Goal: Information Seeking & Learning: Learn about a topic

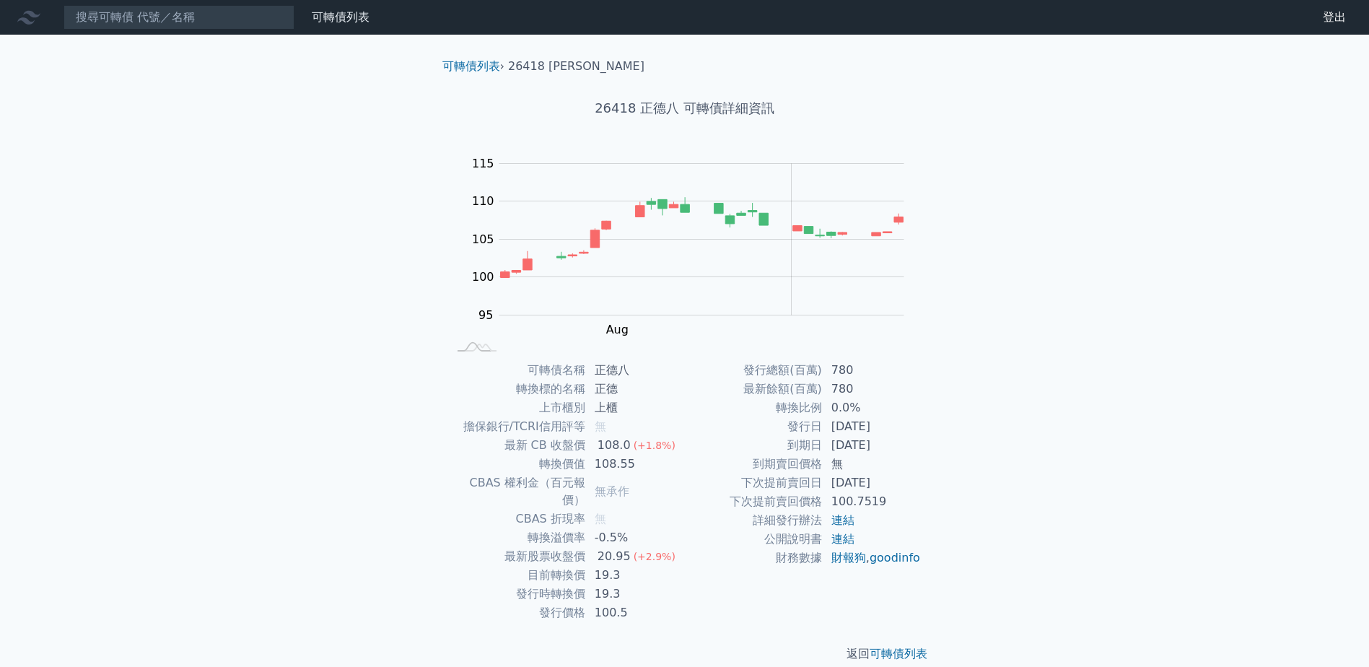
drag, startPoint x: 0, startPoint y: 0, endPoint x: 1058, endPoint y: 119, distance: 1064.3
click at [1058, 119] on div "可轉債列表 財務數據 可轉債列表 財務數據 登出 登出 可轉債列表 › 26418 正德八 26418 正德八 可轉債詳細資訊 Zoom Out 104 94…" at bounding box center [684, 342] width 1369 height 685
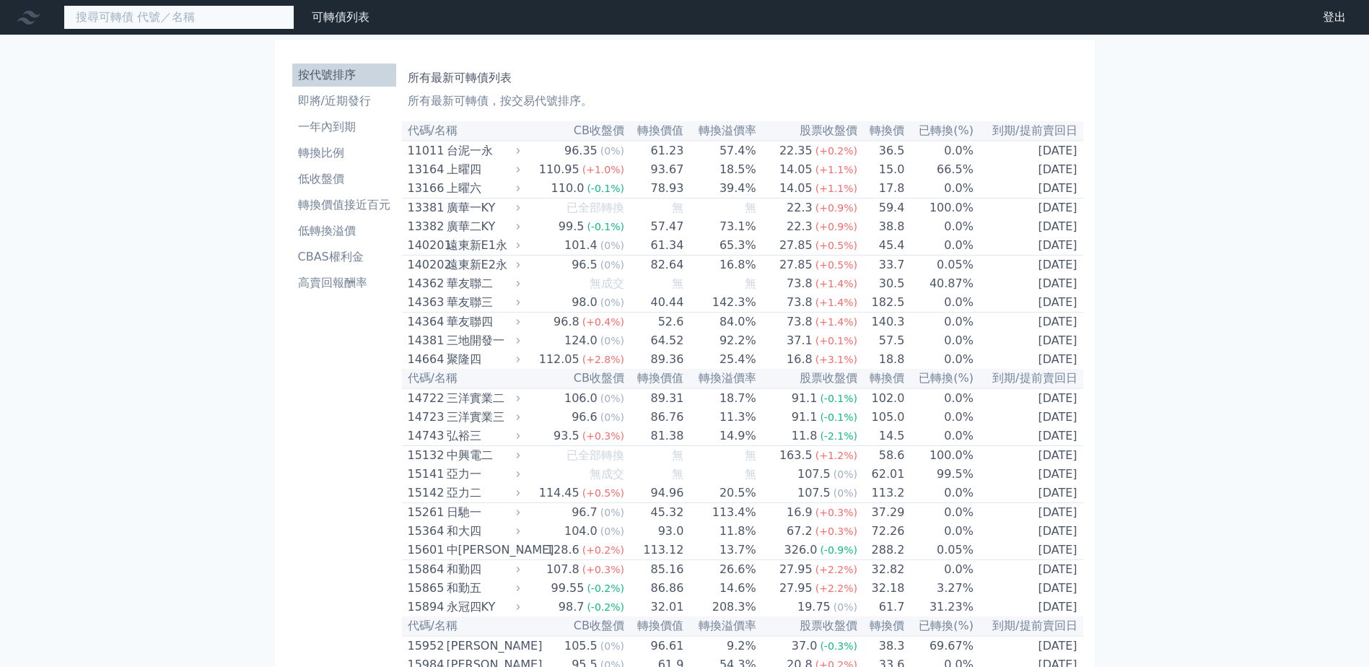
click at [225, 15] on input at bounding box center [178, 17] width 231 height 25
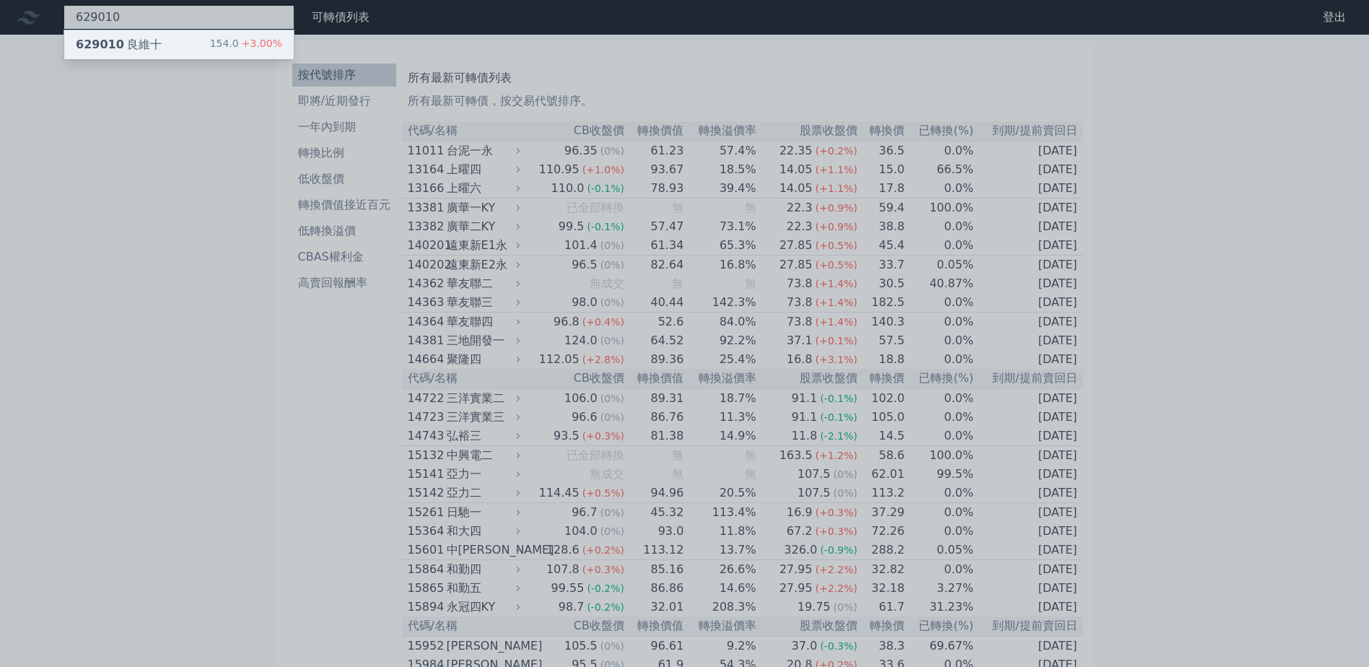
type input "629010"
click at [203, 47] on div "629010 良維十 154.0 +3.00%" at bounding box center [178, 44] width 229 height 29
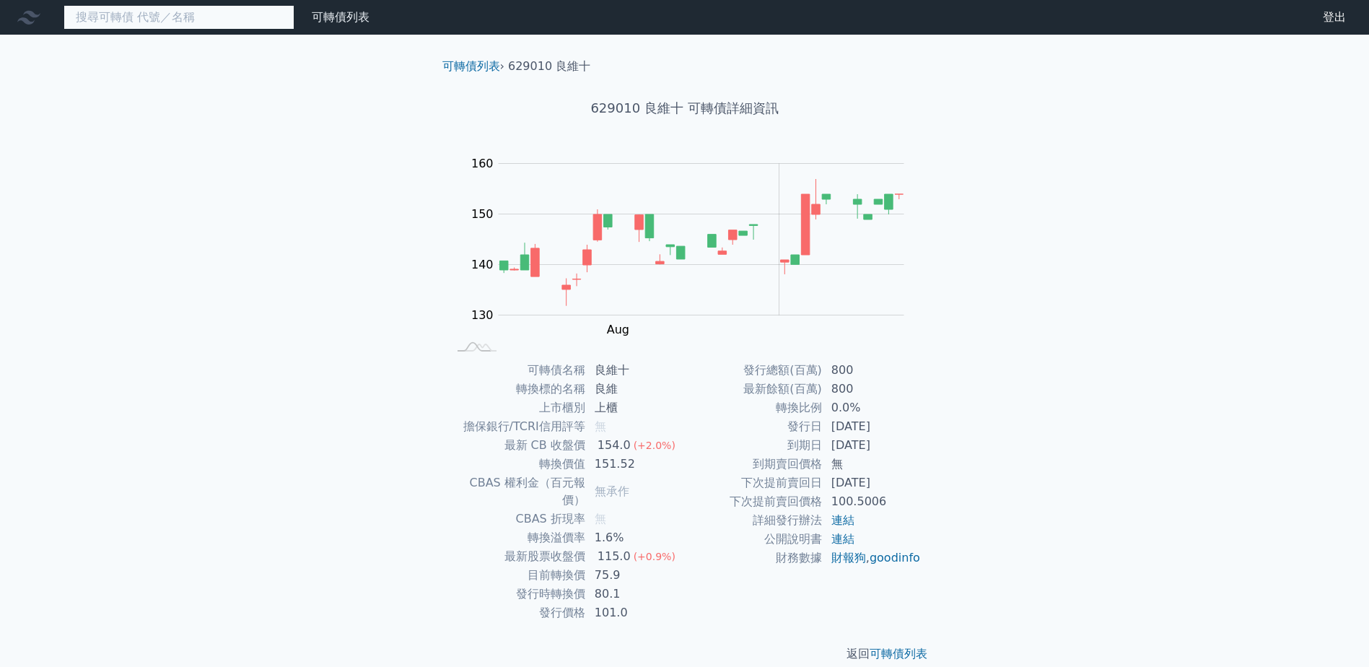
click at [125, 5] on input at bounding box center [178, 17] width 231 height 25
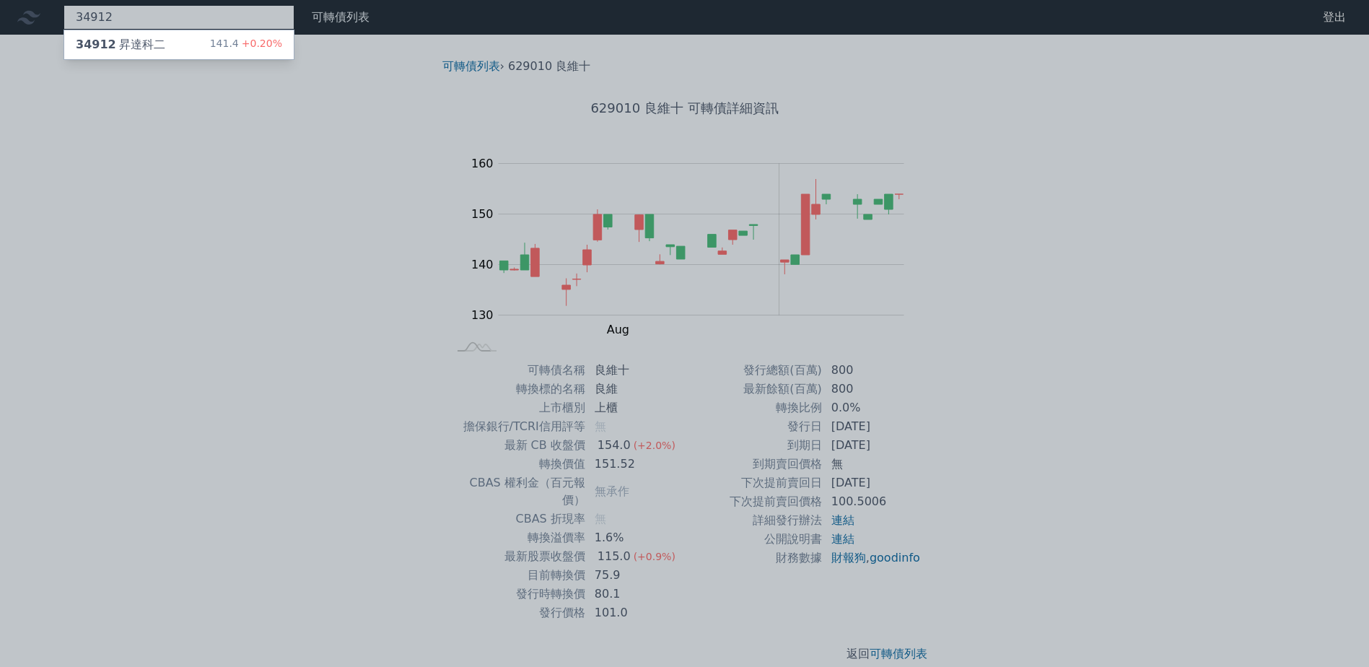
type input "34912"
click at [177, 43] on div "34912 昇達科二 141.4 +0.20%" at bounding box center [178, 44] width 229 height 29
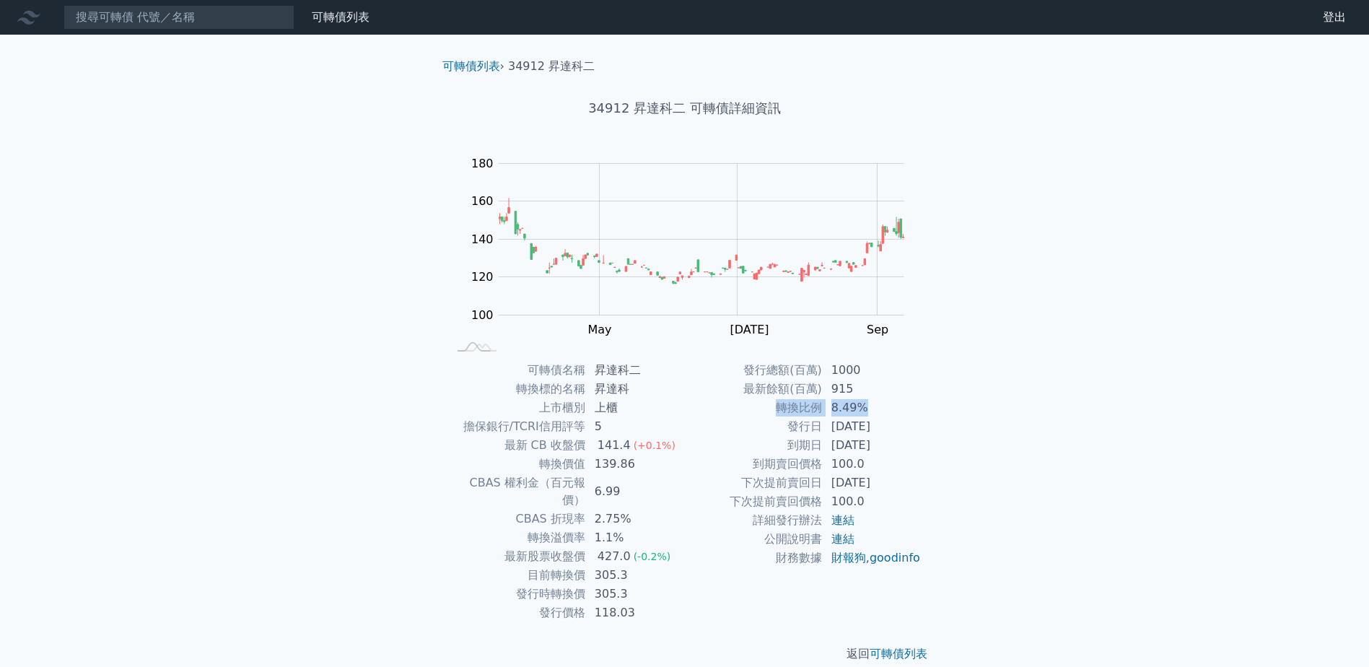
drag, startPoint x: 781, startPoint y: 412, endPoint x: 900, endPoint y: 417, distance: 118.4
click at [900, 417] on tbody "發行總額(百萬) 1000 最新餘額(百萬) 915 轉換比例 8.49% 發行日 [DATE] 到期日 [DATE] 到期賣回價格 100.0 下次提前賣回…" at bounding box center [803, 464] width 237 height 206
drag, startPoint x: 900, startPoint y: 417, endPoint x: 988, endPoint y: 482, distance: 110.0
click at [988, 482] on div "可轉債列表 財務數據 可轉債列表 財務數據 登出 登出 可轉債列表 › 34912 昇達科二 34912 昇達科二 可轉債詳細資訊 Zoom Out 110 …" at bounding box center [684, 342] width 1369 height 685
drag, startPoint x: 727, startPoint y: 364, endPoint x: 894, endPoint y: 395, distance: 169.5
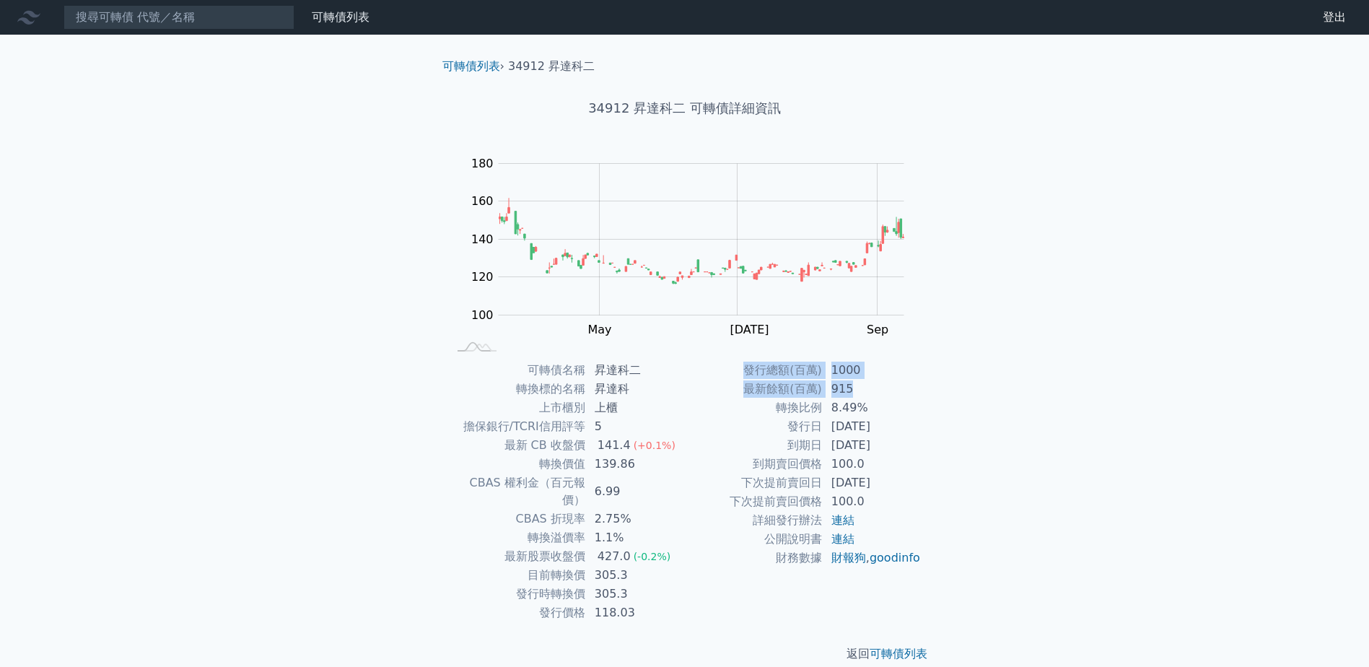
click at [894, 395] on tbody "發行總額(百萬) 1000 最新餘額(百萬) 915 轉換比例 8.49% 發行日 [DATE] 到期日 [DATE] 到期賣回價格 100.0 下次提前賣回…" at bounding box center [803, 464] width 237 height 206
drag, startPoint x: 894, startPoint y: 395, endPoint x: 986, endPoint y: 439, distance: 102.6
click at [961, 442] on div "可轉債列表 › 34912 昇達科二 34912 昇達科二 可轉債詳細資訊 Zoom Out 110 90 100 110 120 200 140 180 1…" at bounding box center [685, 360] width 554 height 651
drag, startPoint x: 783, startPoint y: 410, endPoint x: 905, endPoint y: 405, distance: 122.7
click at [905, 405] on tr "轉換比例 8.49%" at bounding box center [803, 407] width 237 height 19
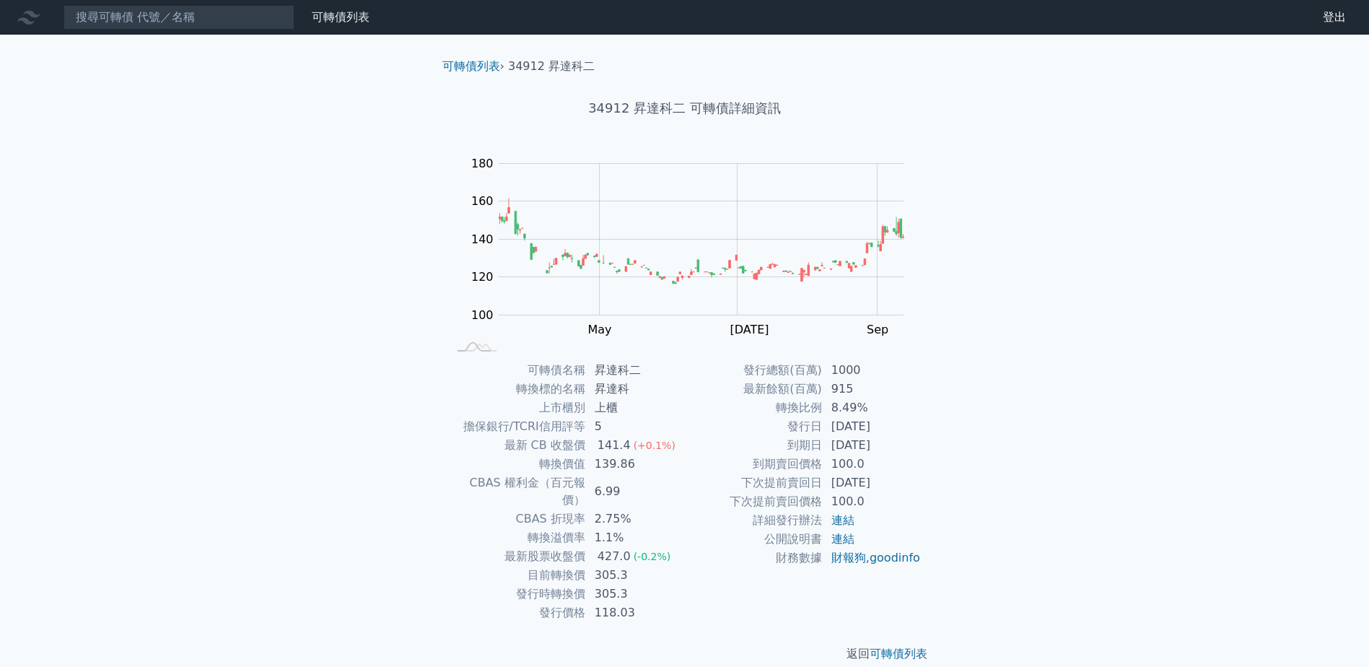
drag, startPoint x: 905, startPoint y: 405, endPoint x: 991, endPoint y: 475, distance: 110.8
click at [991, 475] on div "可轉債列表 財務數據 可轉債列表 財務數據 登出 登出 可轉債列表 › 34912 昇達科二 34912 昇達科二 可轉債詳細資訊 Zoom Out 110 …" at bounding box center [684, 342] width 1369 height 685
click at [234, 11] on input at bounding box center [178, 17] width 231 height 25
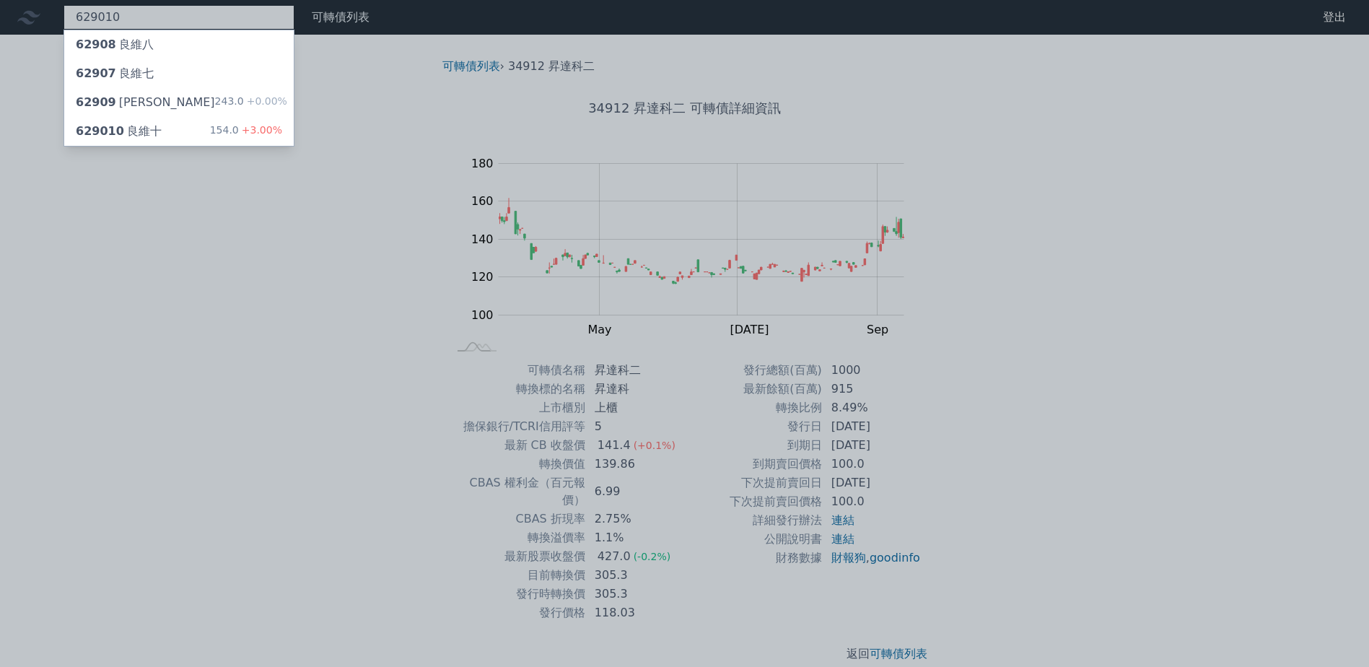
type input "629010"
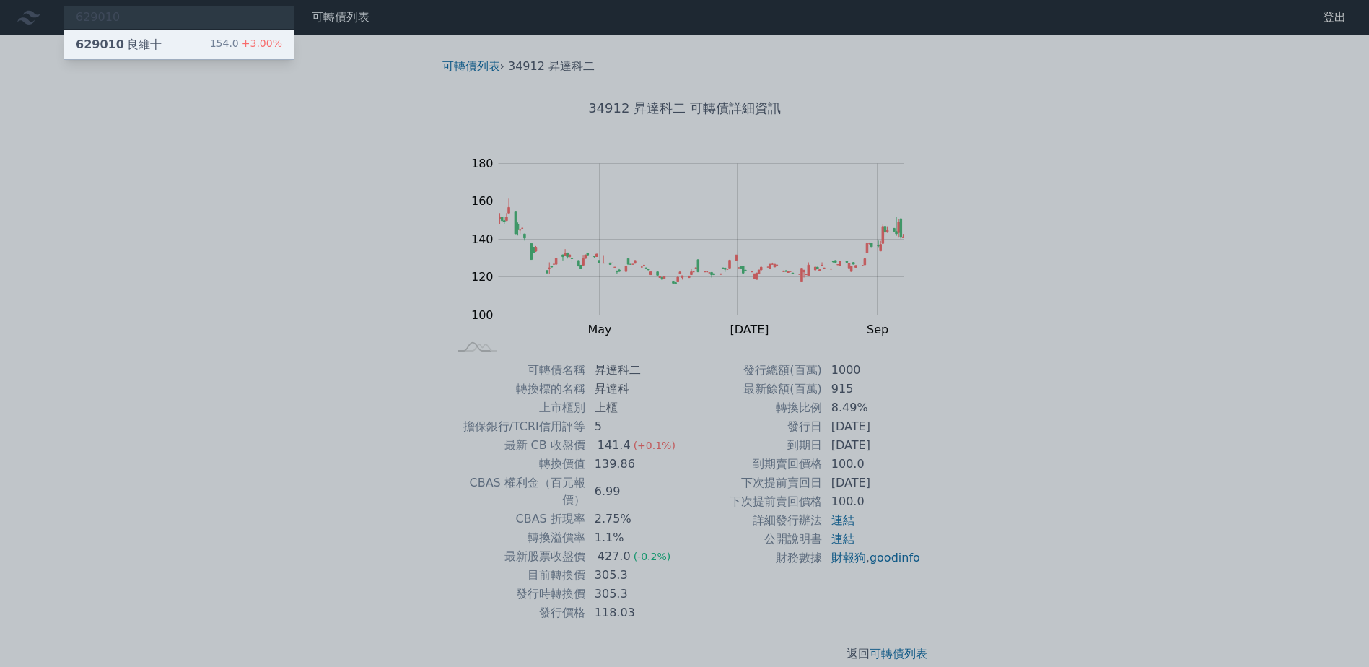
click at [170, 43] on div "629010 良維十 154.0 +3.00%" at bounding box center [178, 44] width 229 height 29
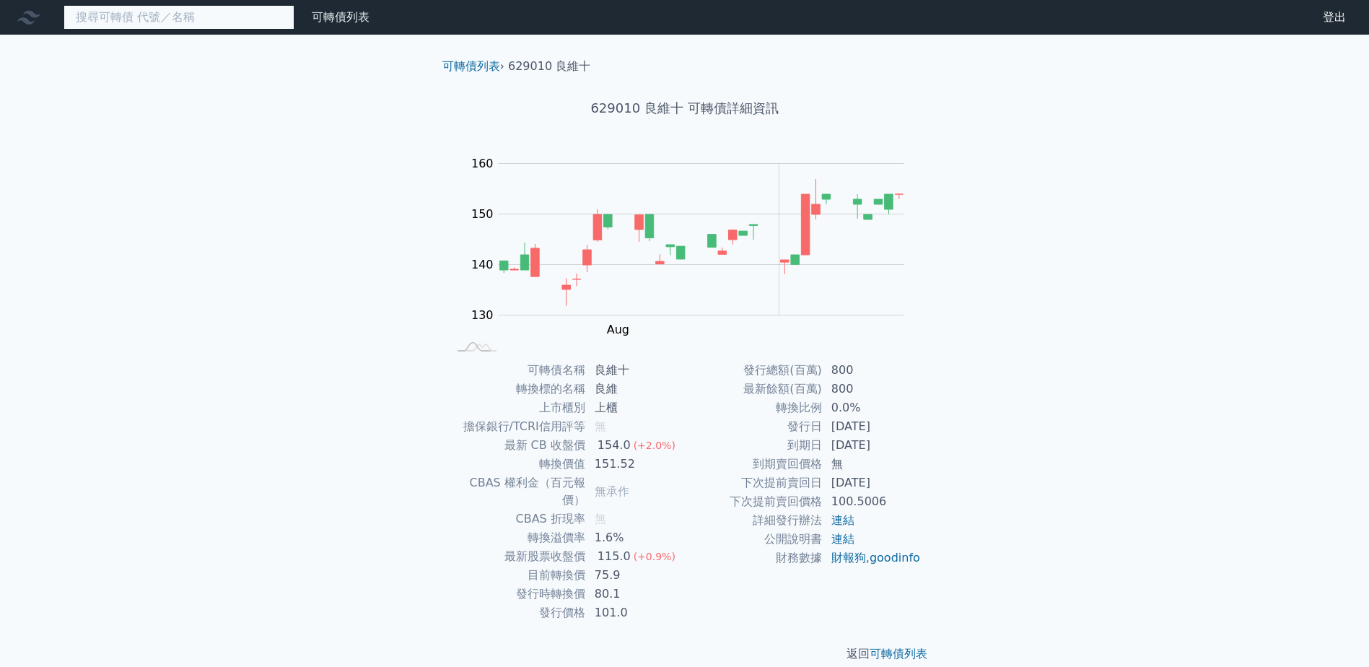
click at [237, 15] on input at bounding box center [178, 17] width 231 height 25
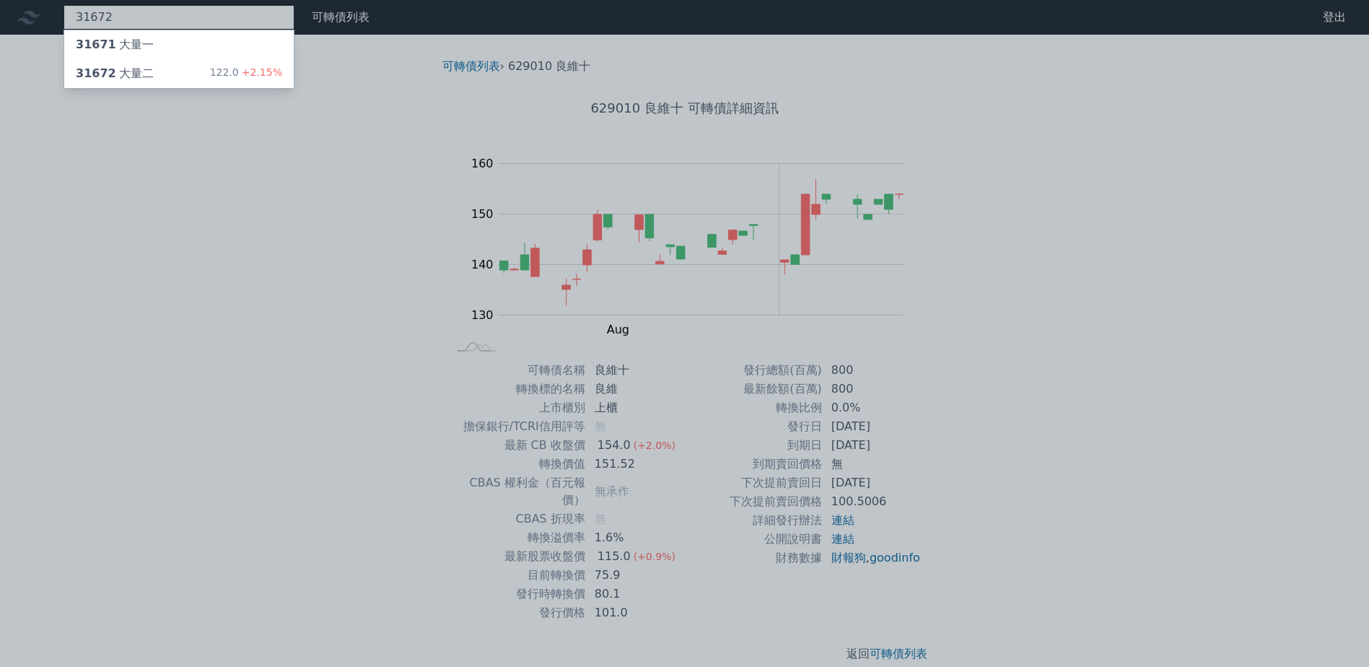
type input "31672"
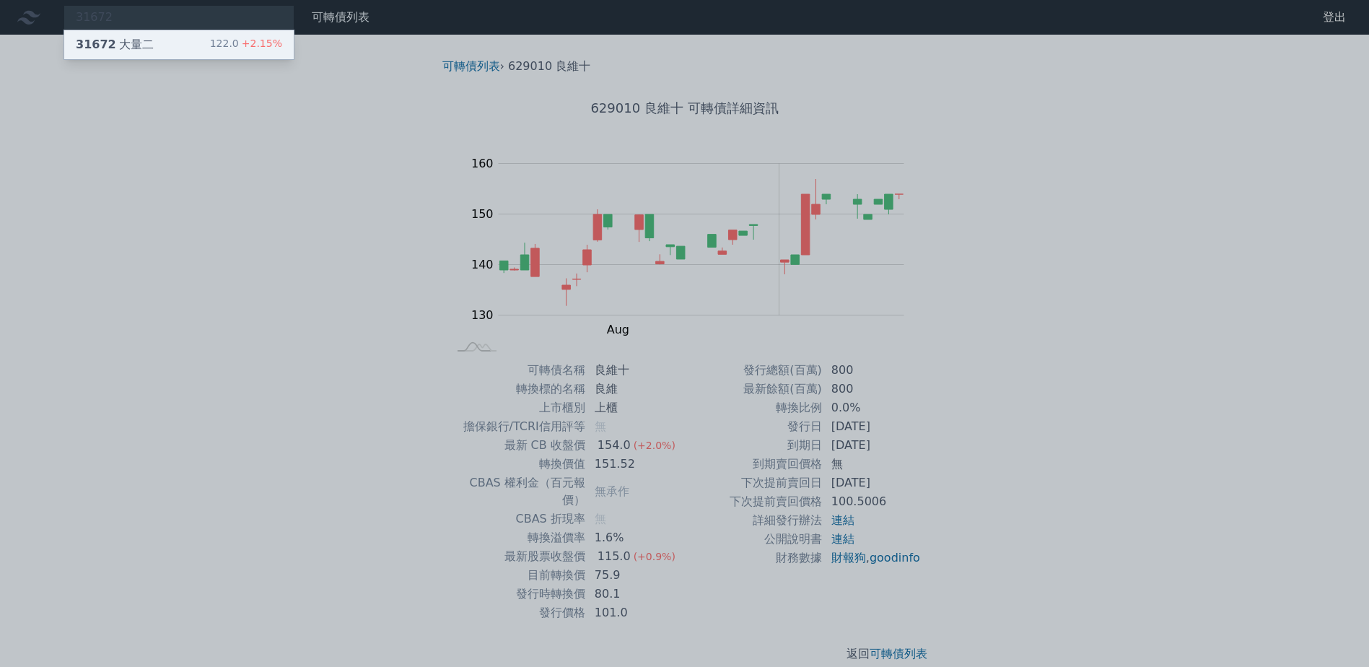
click at [273, 42] on span "+2.15%" at bounding box center [260, 44] width 43 height 12
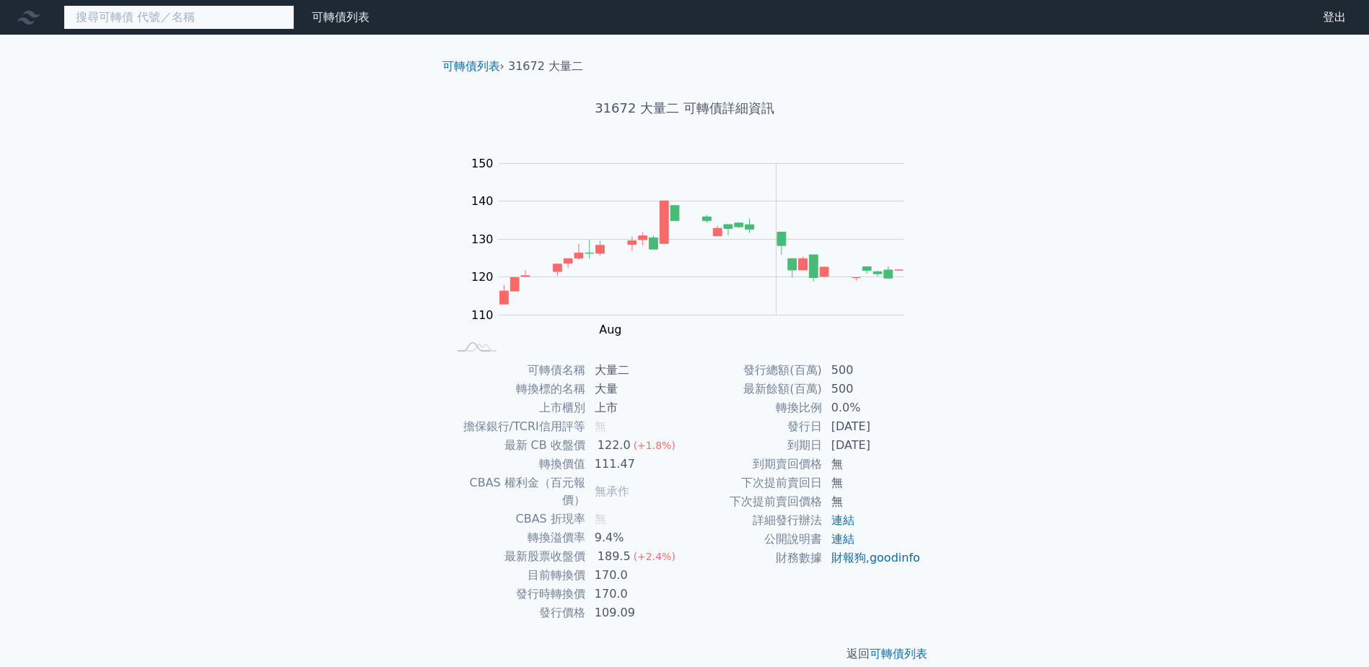
click at [193, 17] on input at bounding box center [178, 17] width 231 height 25
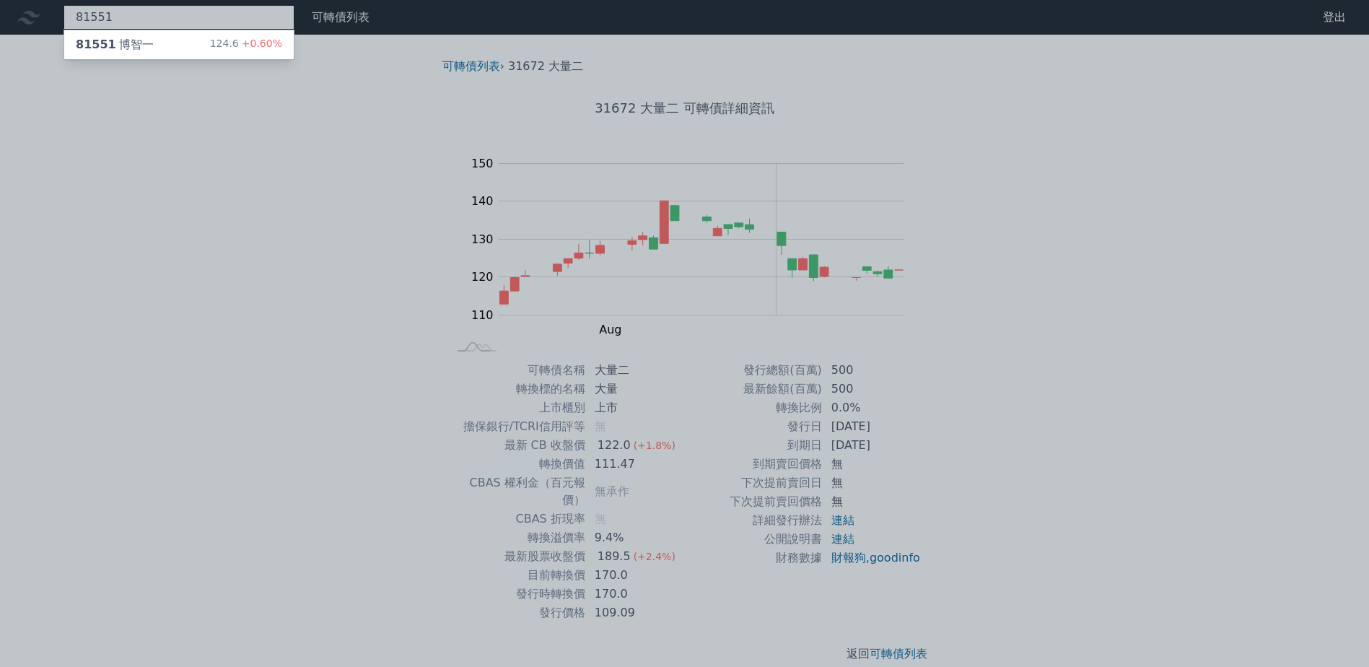
type input "81551"
click at [246, 52] on div "124.6 +0.60%" at bounding box center [246, 44] width 72 height 17
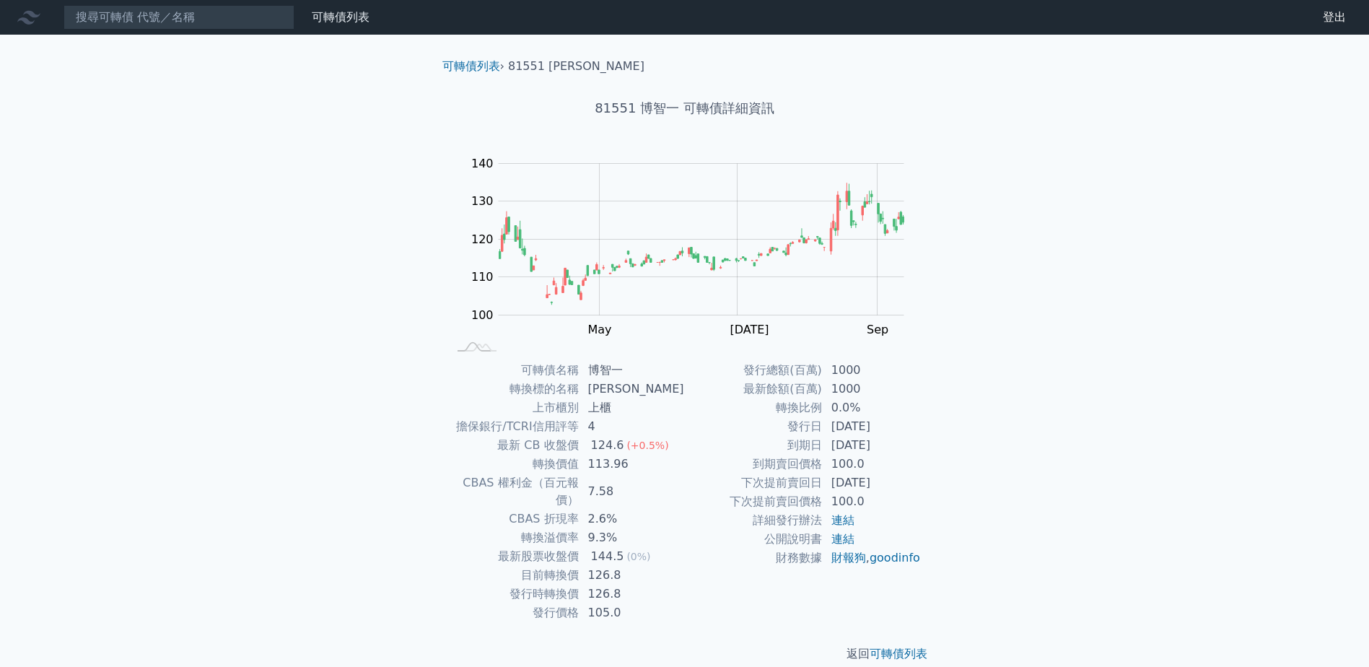
drag, startPoint x: 863, startPoint y: 374, endPoint x: 854, endPoint y: 377, distance: 9.1
click at [861, 374] on td "1000" at bounding box center [871, 370] width 99 height 19
click at [847, 377] on td "1000" at bounding box center [871, 370] width 99 height 19
click at [839, 378] on td "1000" at bounding box center [871, 370] width 99 height 19
click at [831, 378] on td "1000" at bounding box center [871, 370] width 99 height 19
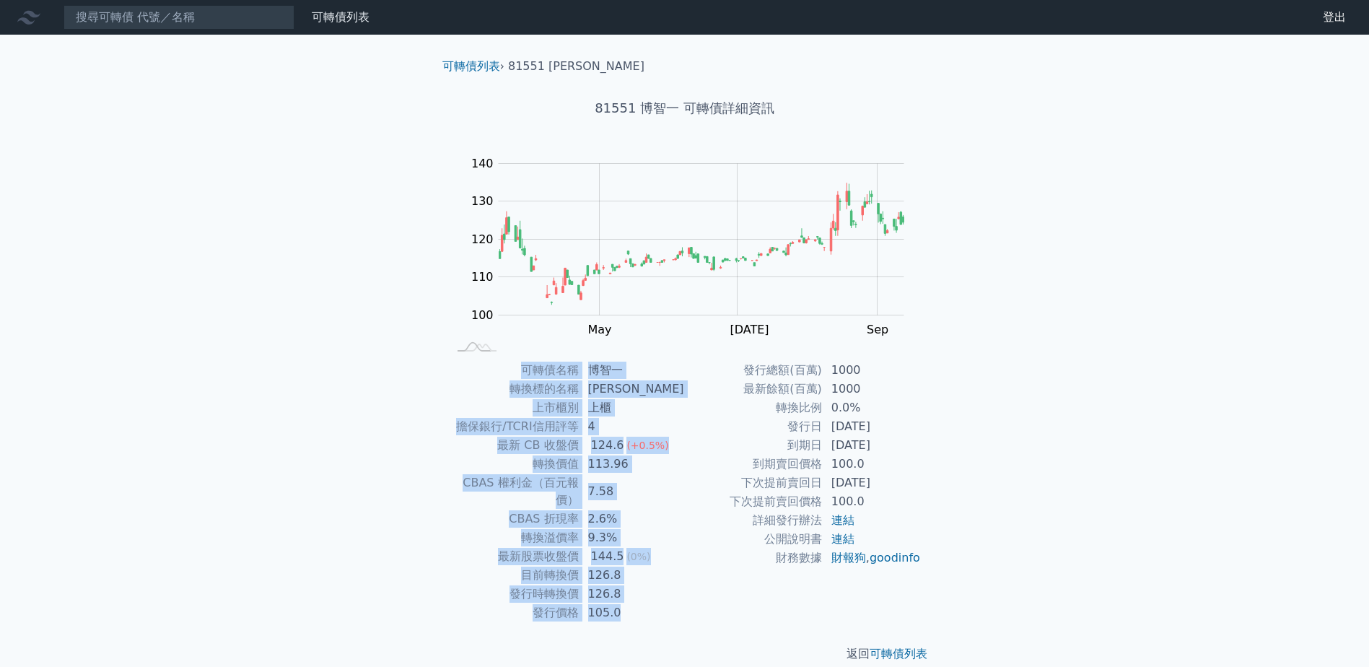
drag, startPoint x: 531, startPoint y: 358, endPoint x: 936, endPoint y: 546, distance: 447.0
click at [936, 546] on div "可轉債列表 › 81551 博智一 81551 博智一 可轉債詳細資訊 Zoom Out 100 80 90 100 110 120 130 140 150 …" at bounding box center [685, 360] width 508 height 651
drag, startPoint x: 936, startPoint y: 546, endPoint x: 1022, endPoint y: 580, distance: 92.3
click at [1022, 580] on div "可轉債列表 財務數據 可轉債列表 財務數據 登出 登出 可轉債列表 › 81551 博智一 81551 博智一 可轉債詳細資訊 Zoom Out 100 80…" at bounding box center [684, 342] width 1369 height 685
click at [1019, 587] on div "可轉債列表 財務數據 可轉債列表 財務數據 登出 登出 可轉債列表 › 81551 博智一 81551 博智一 可轉債詳細資訊 Zoom Out 100 80…" at bounding box center [684, 342] width 1369 height 685
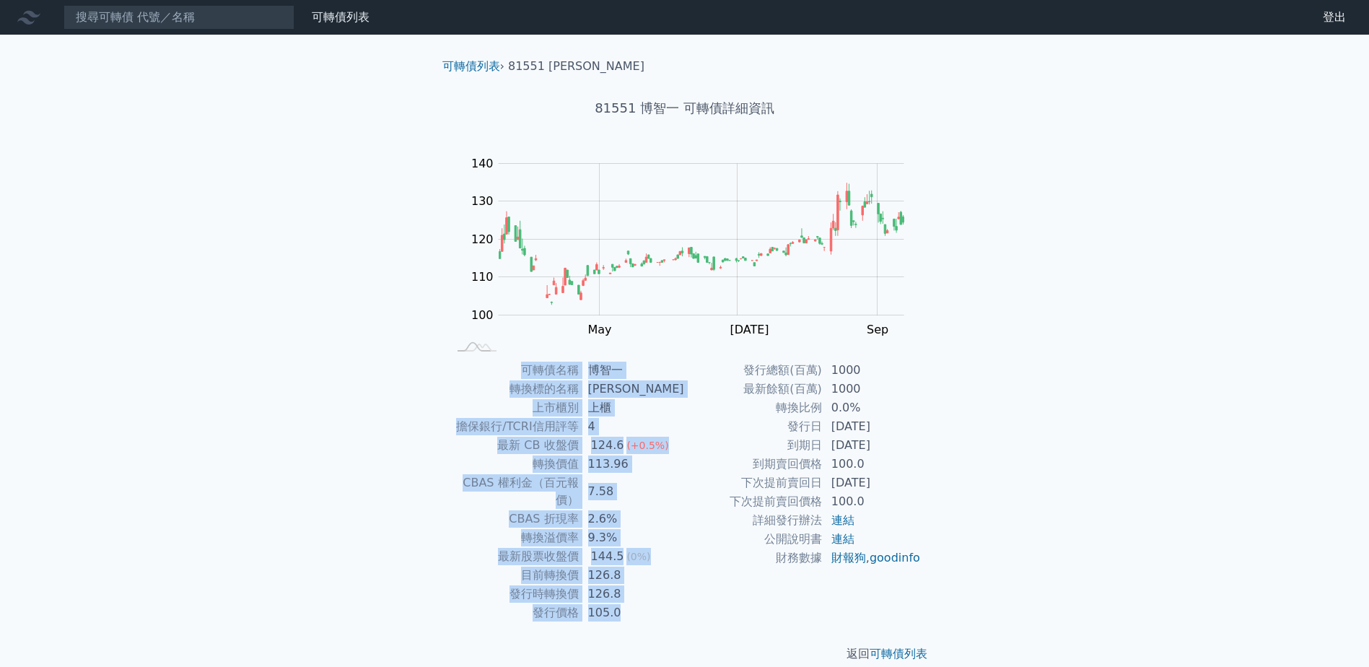
click at [962, 583] on div "可轉債列表 財務數據 可轉債列表 財務數據 登出 登出 可轉債列表 › 81551 博智一 81551 博智一 可轉債詳細資訊 Zoom Out 100 80…" at bounding box center [684, 342] width 1369 height 685
click at [892, 553] on td "財報狗 , goodinfo" at bounding box center [871, 557] width 99 height 19
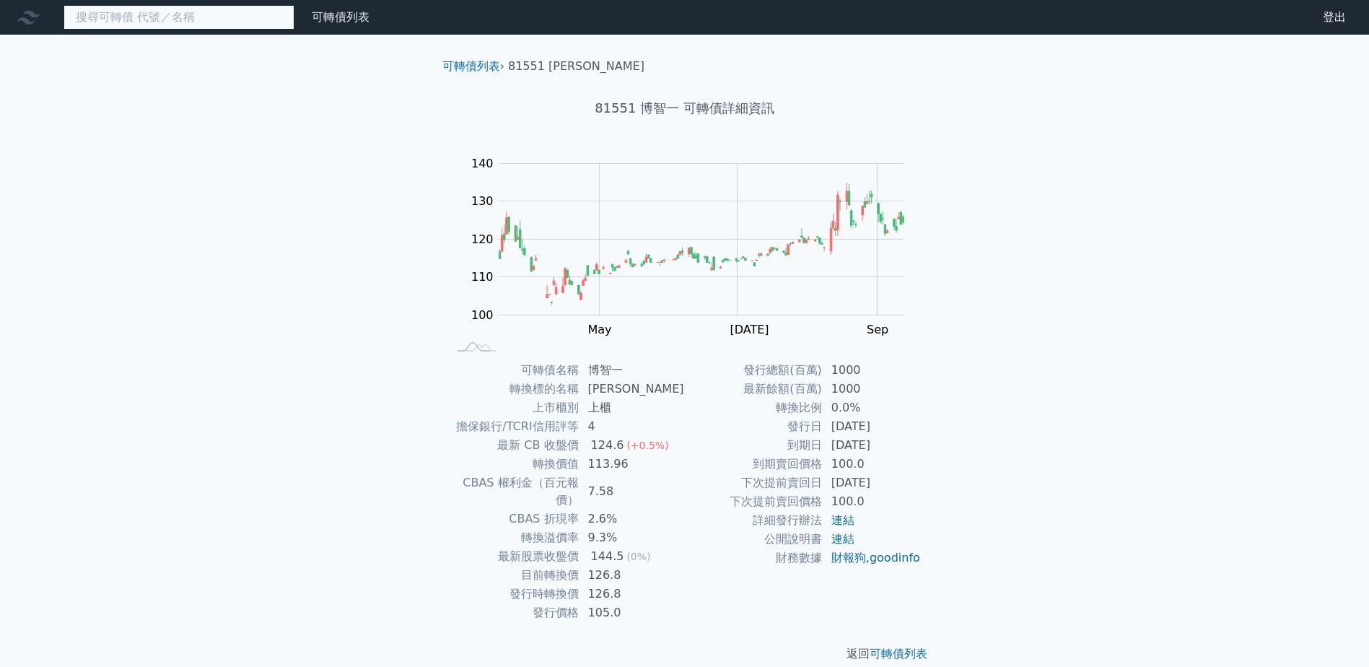
click at [194, 28] on input at bounding box center [178, 17] width 231 height 25
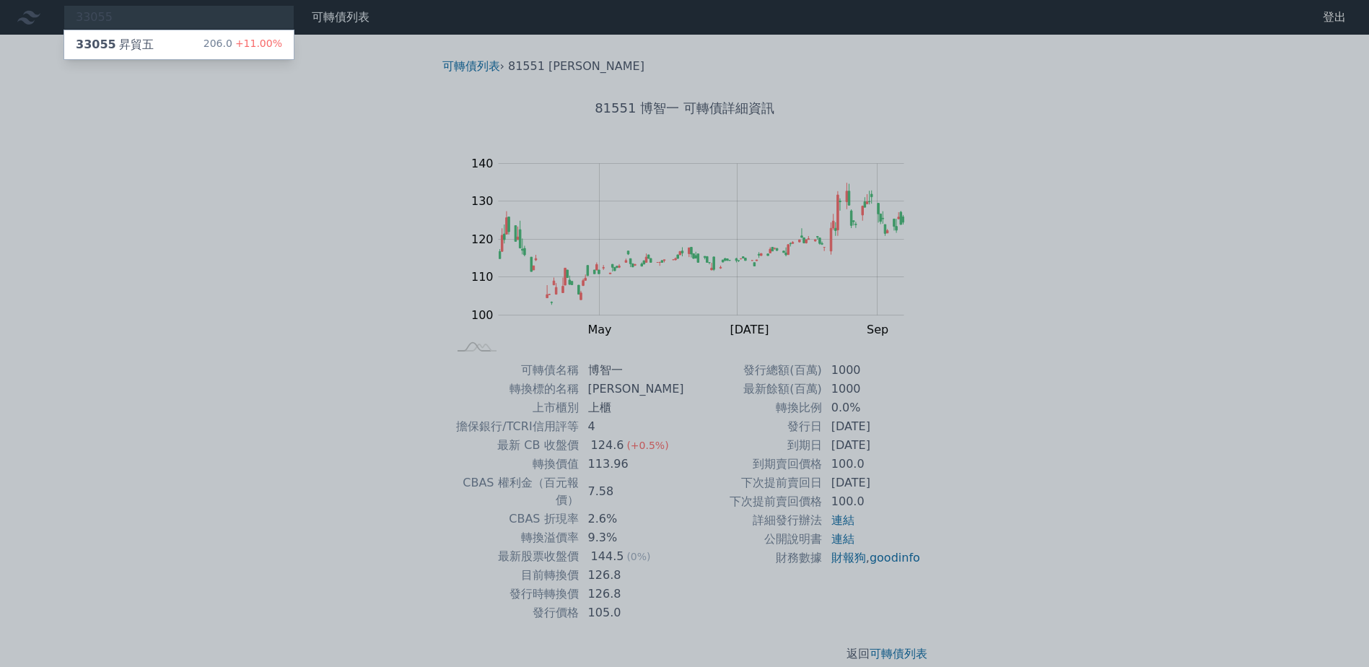
click at [153, 17] on div at bounding box center [684, 333] width 1369 height 667
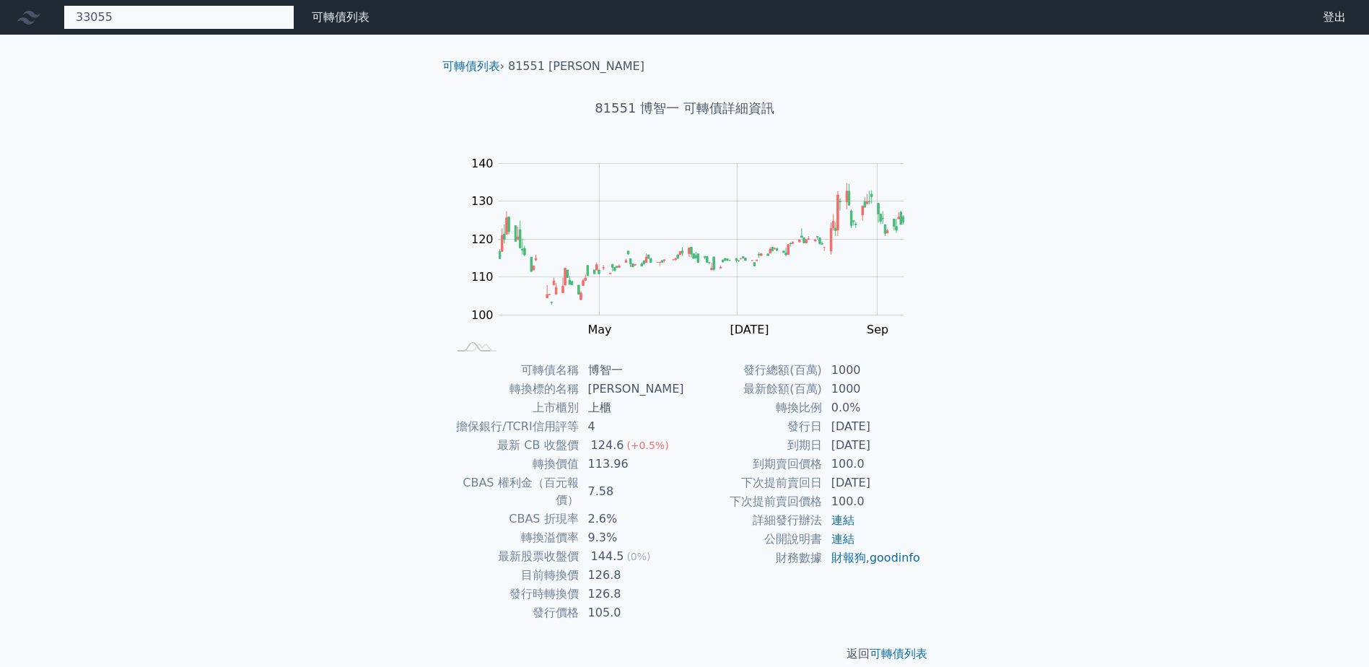
click at [141, 19] on div "33055 33055 昇貿五 206.0 +11.00%" at bounding box center [178, 17] width 231 height 25
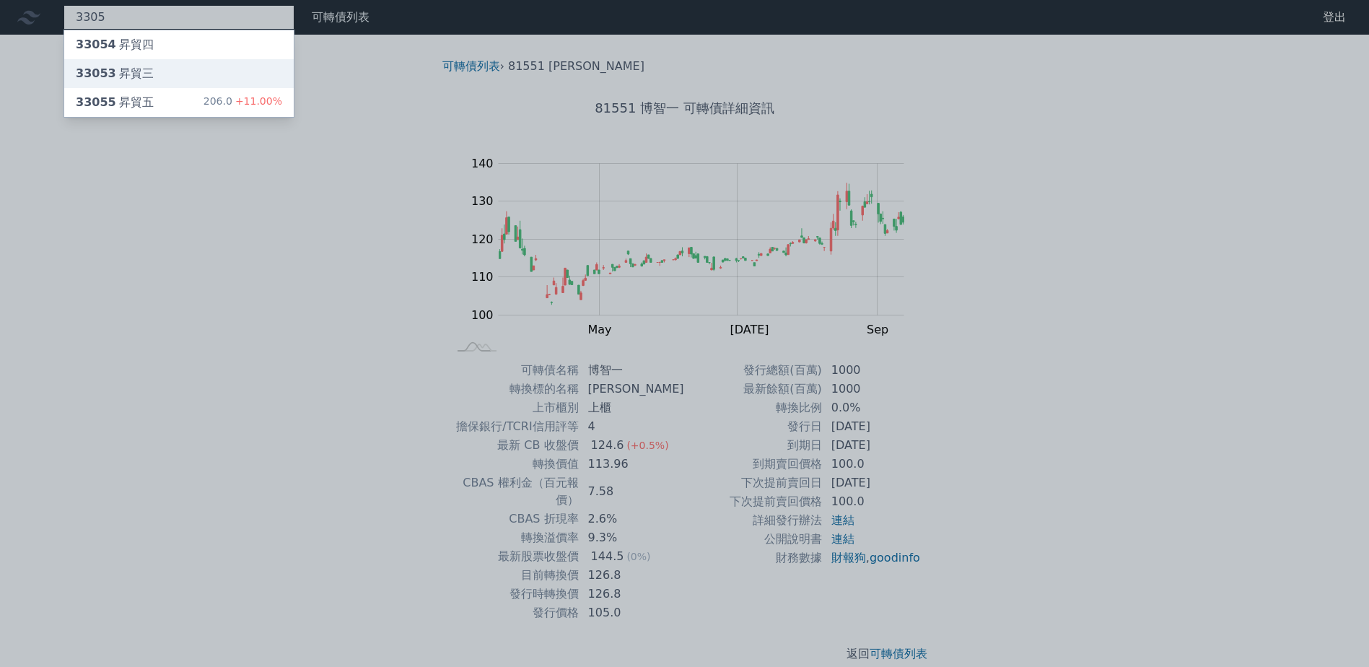
type input "3305"
click at [157, 69] on div "33053 昇貿三" at bounding box center [178, 73] width 229 height 29
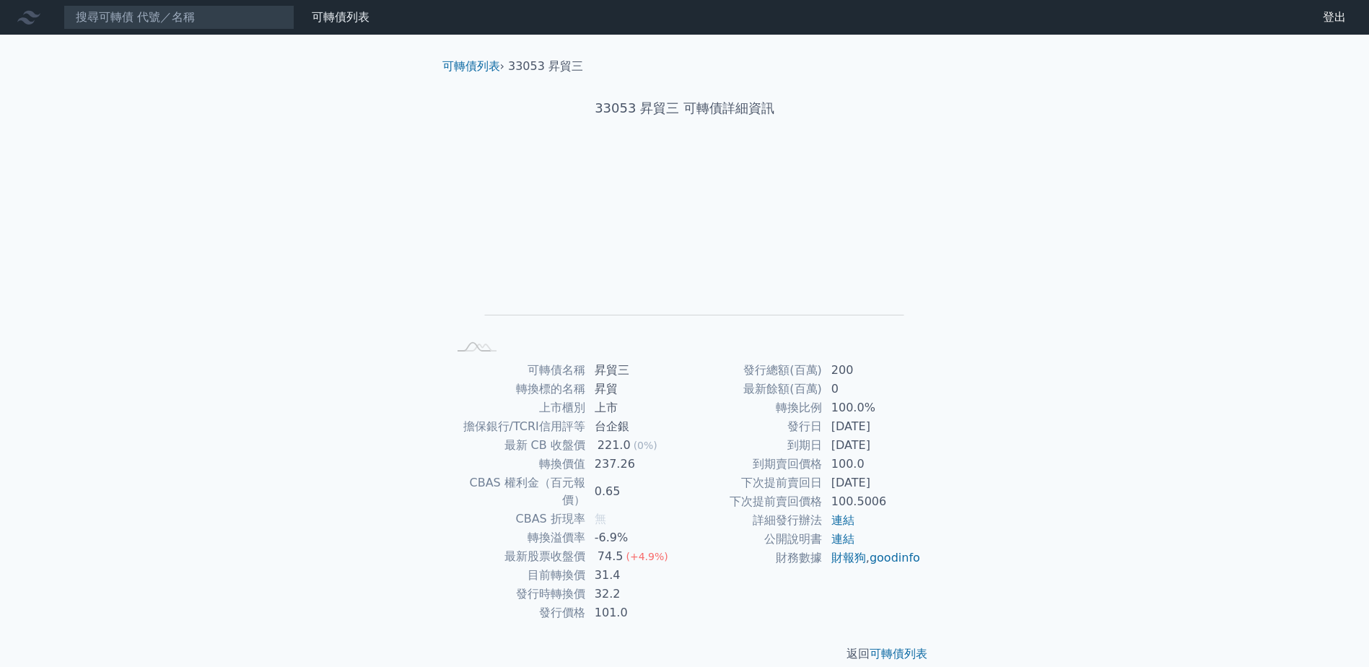
click at [30, 17] on icon at bounding box center [28, 17] width 23 height 23
click at [57, 21] on div "可轉債列表 財務數據" at bounding box center [187, 17] width 375 height 25
click at [28, 17] on icon at bounding box center [28, 17] width 23 height 23
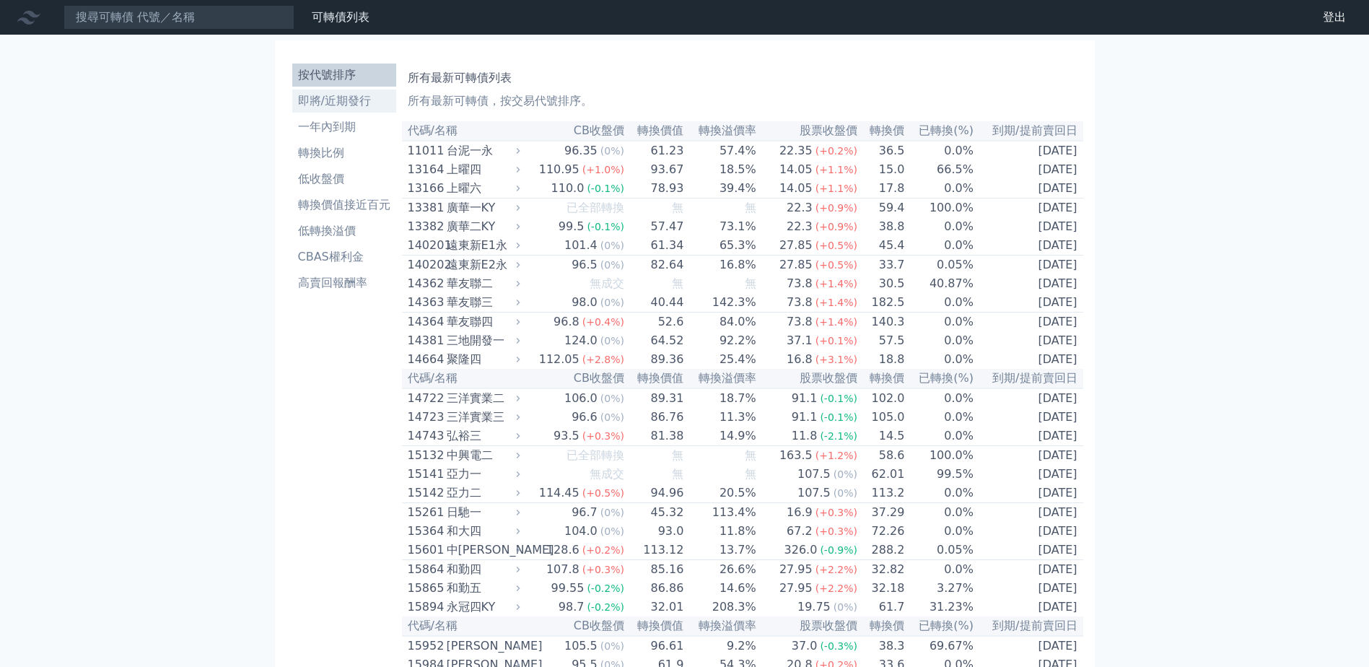
click at [346, 100] on li "即將/近期發行" at bounding box center [344, 100] width 104 height 17
